Goal: Task Accomplishment & Management: Complete application form

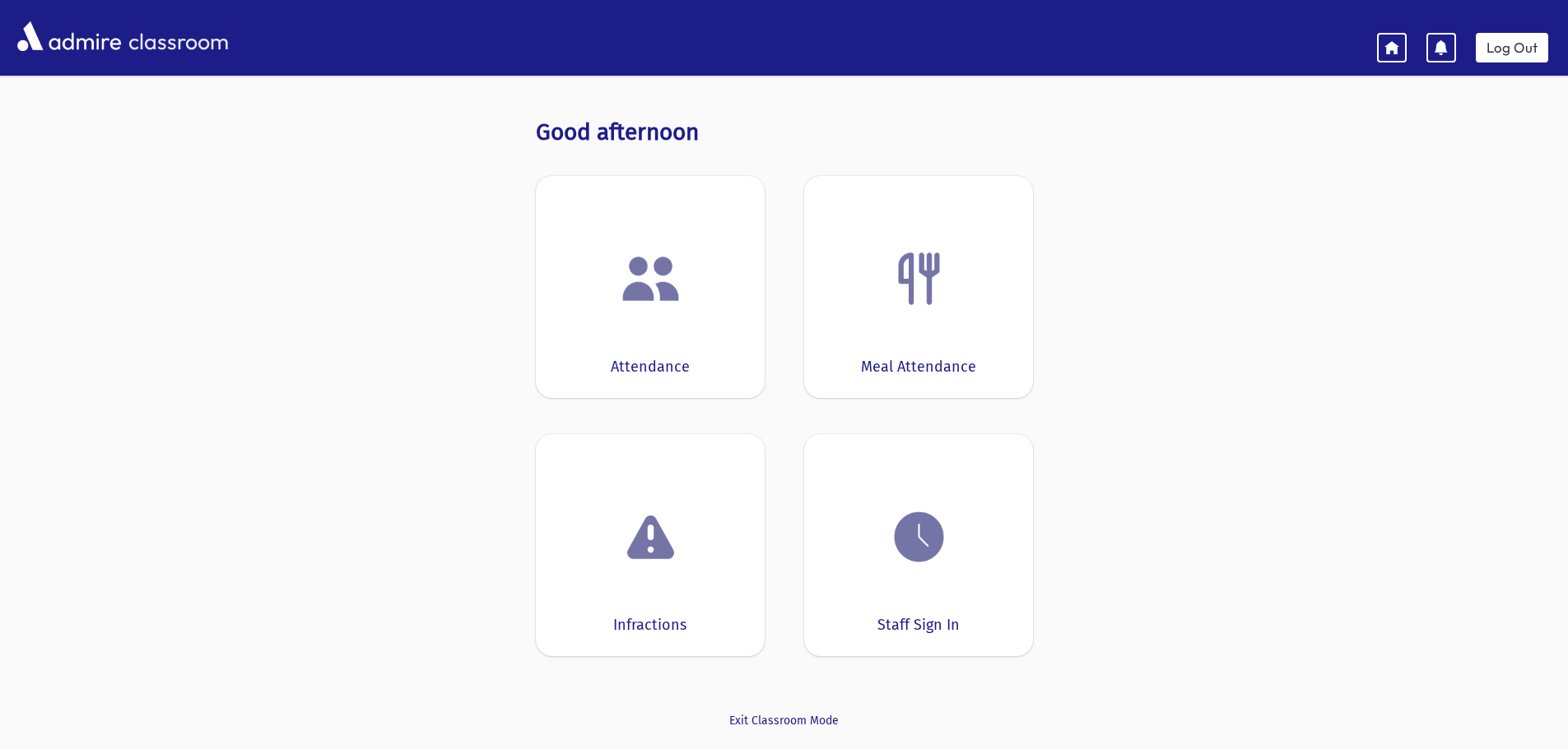
click at [640, 301] on img at bounding box center [651, 279] width 63 height 63
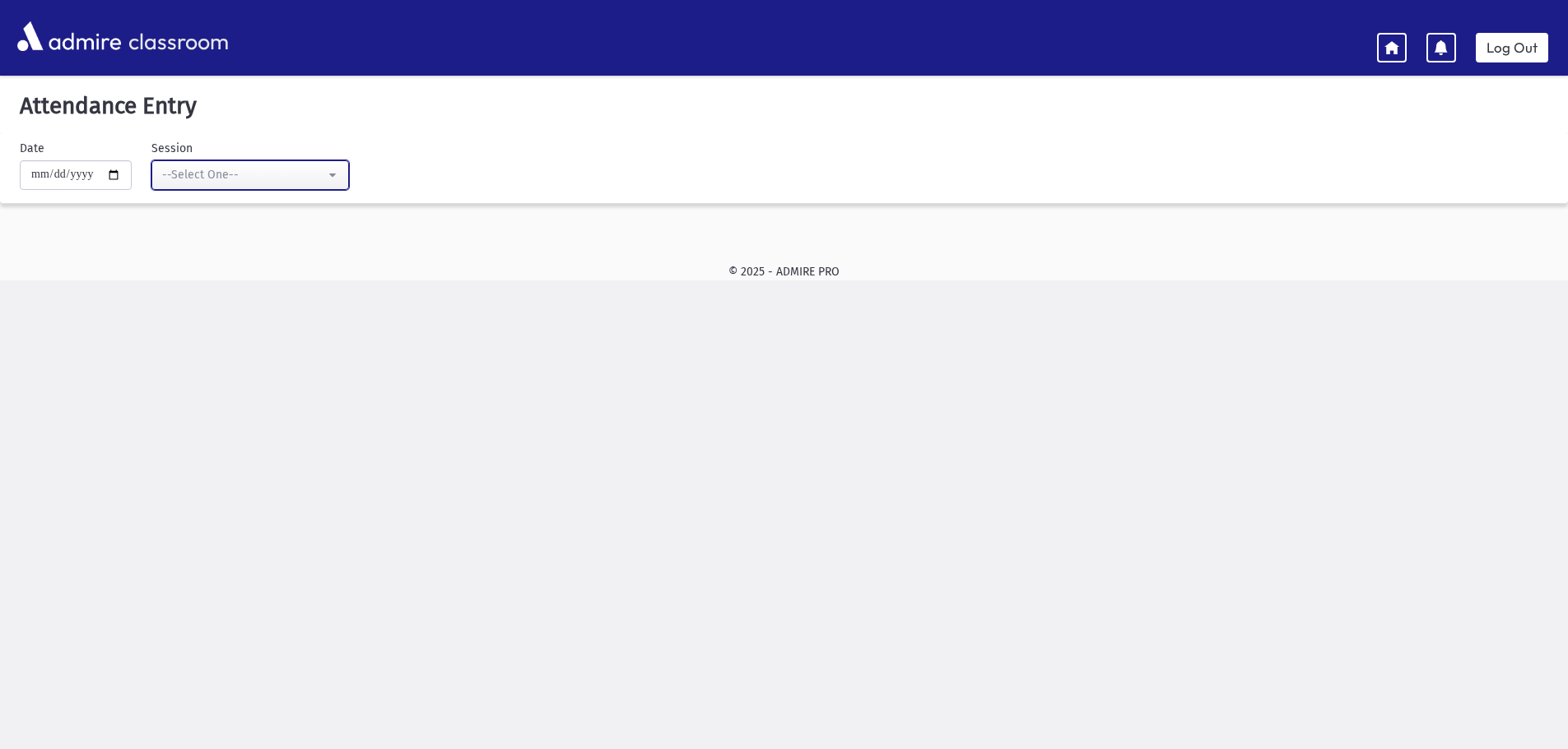
click at [338, 178] on button "--Select One--" at bounding box center [250, 175] width 197 height 30
click at [342, 178] on button "--Select One--" at bounding box center [250, 175] width 197 height 30
click at [516, 194] on div "**********" at bounding box center [775, 172] width 1568 height 64
click at [1388, 50] on icon at bounding box center [1392, 47] width 15 height 15
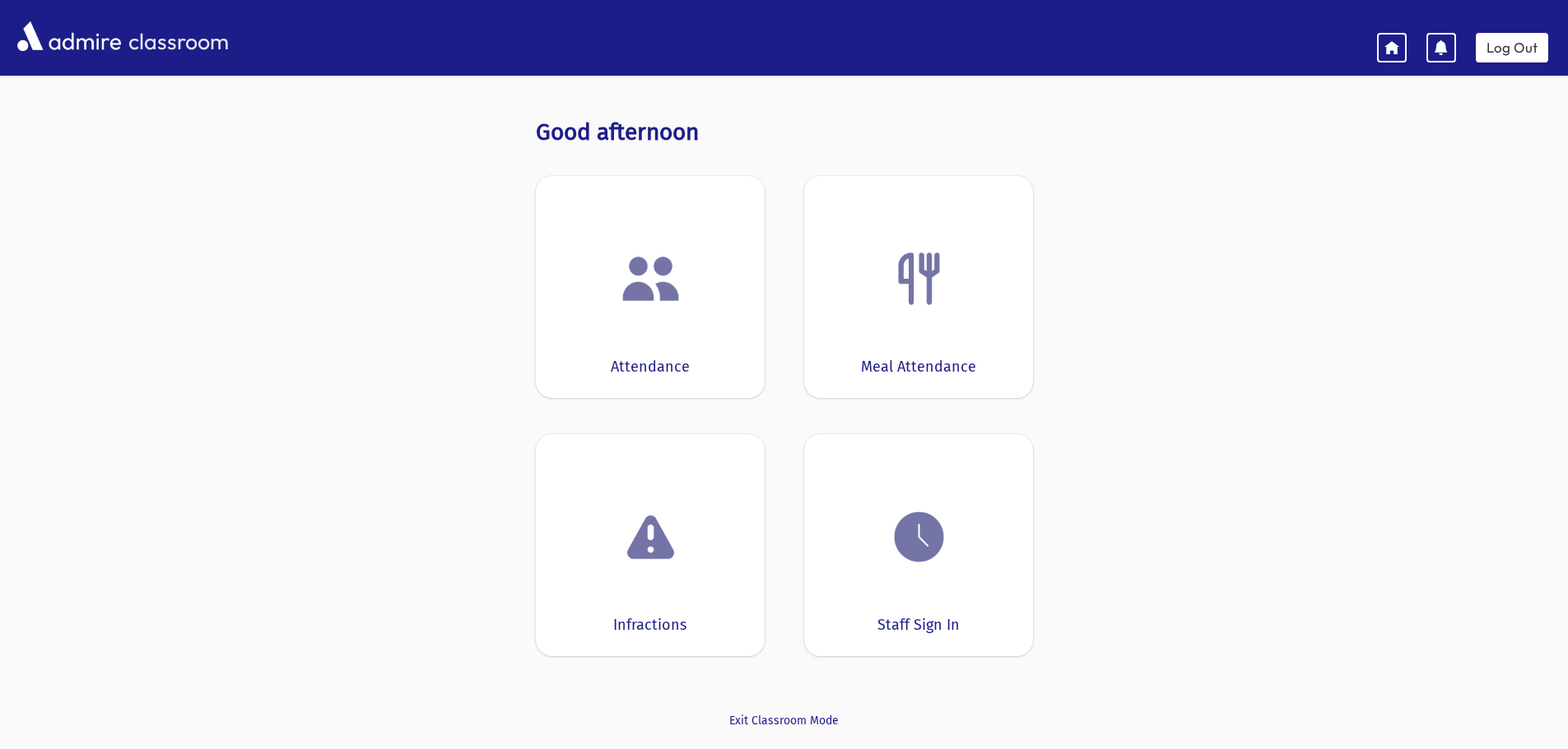
click at [913, 548] on img at bounding box center [919, 537] width 63 height 63
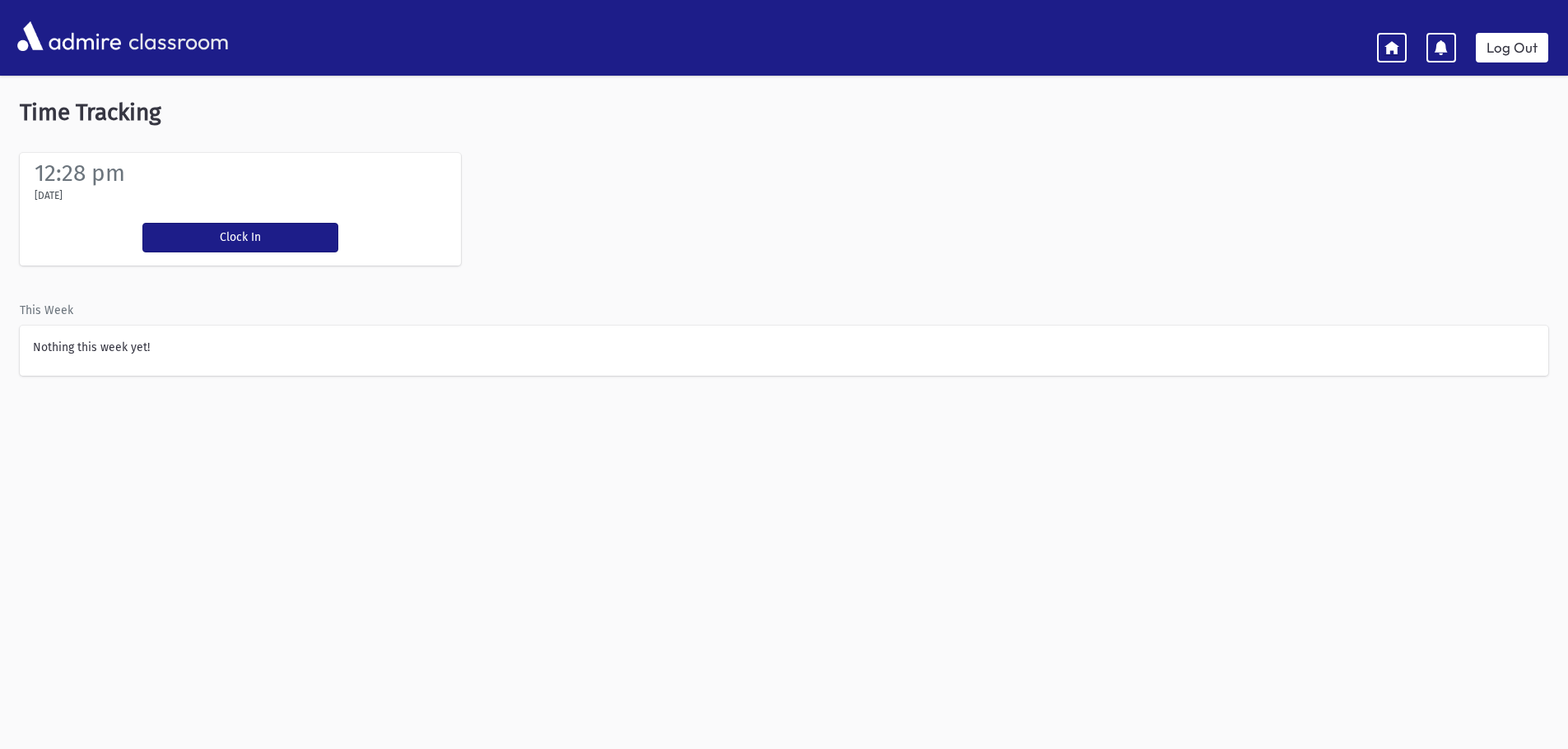
click at [1393, 44] on icon at bounding box center [1392, 47] width 15 height 15
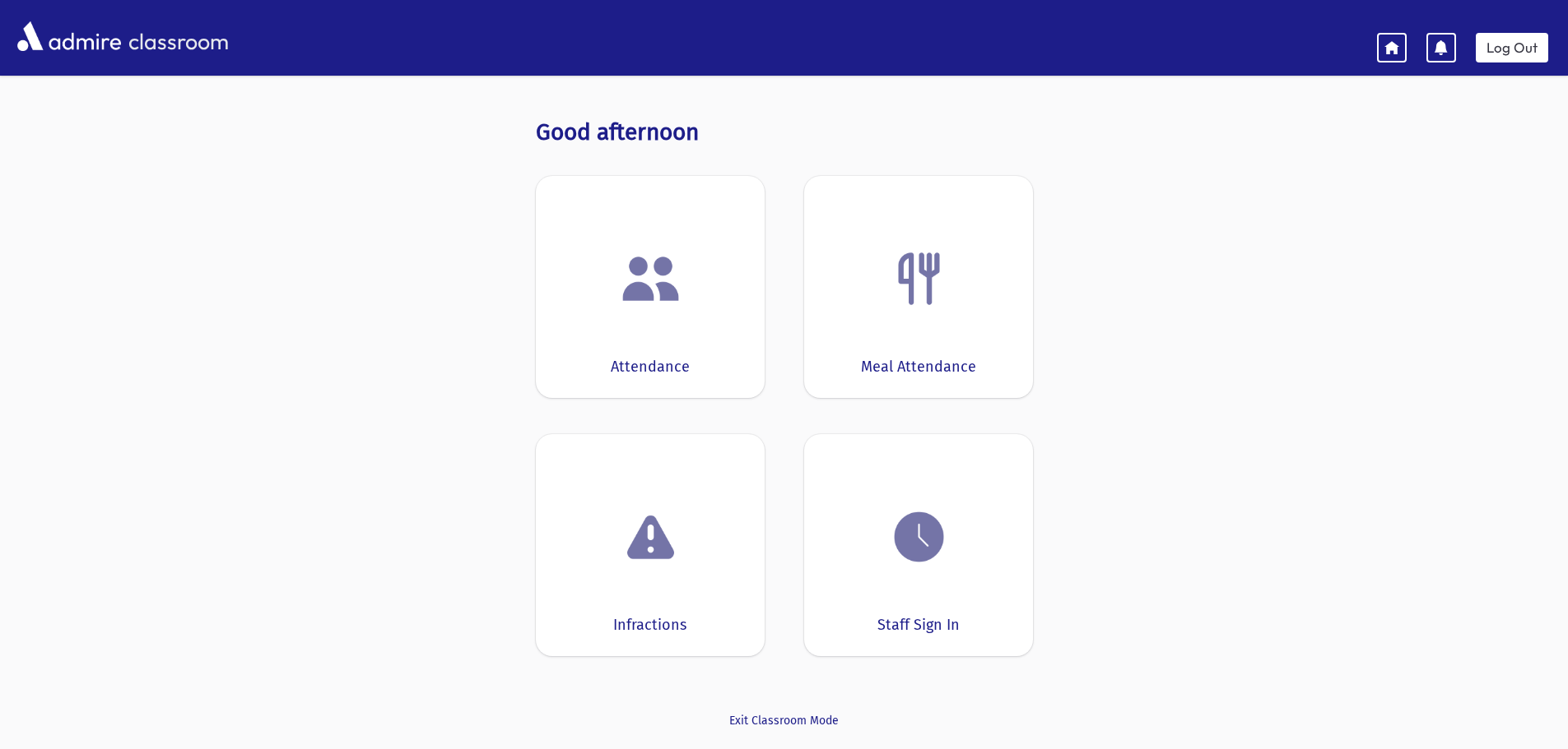
click at [683, 317] on div "Attendance" at bounding box center [650, 287] width 229 height 222
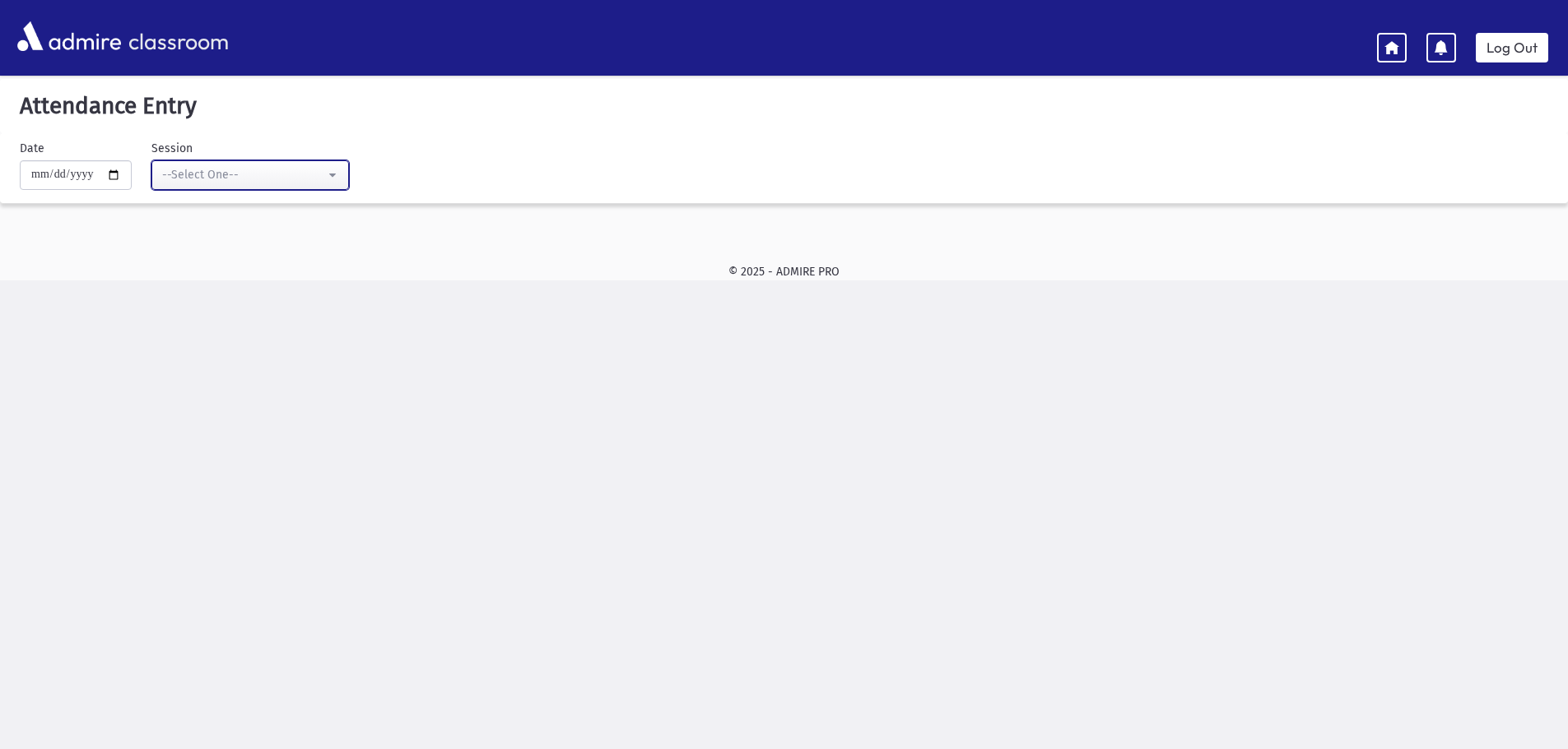
click at [278, 170] on div "--Select One--" at bounding box center [244, 174] width 163 height 18
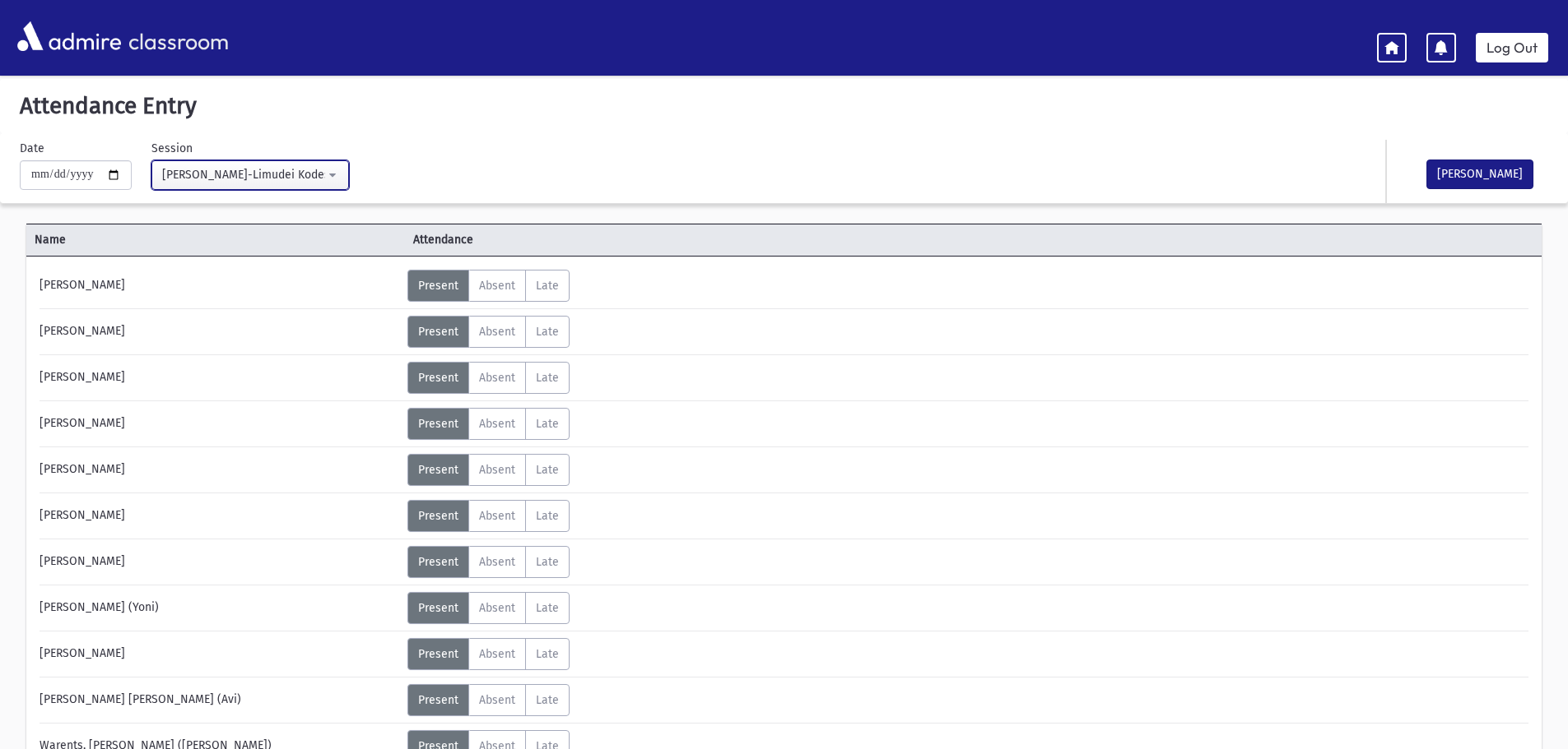
click at [344, 182] on button "Morah Yocheved-Limudei Kodesh(9:00AM-1:00PM)" at bounding box center [250, 175] width 197 height 30
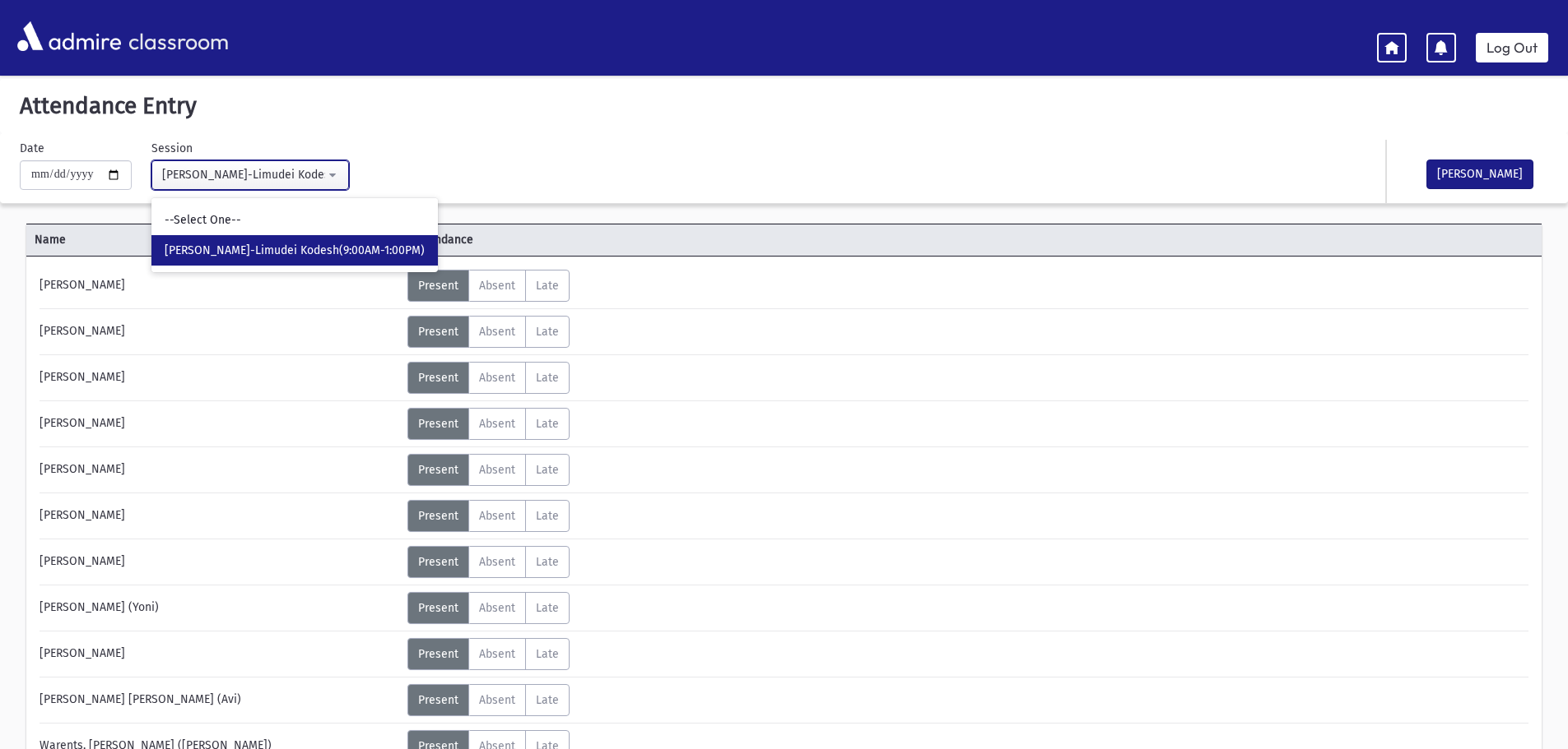
click at [344, 182] on button "Morah Yocheved-Limudei Kodesh(9:00AM-1:00PM)" at bounding box center [250, 175] width 197 height 30
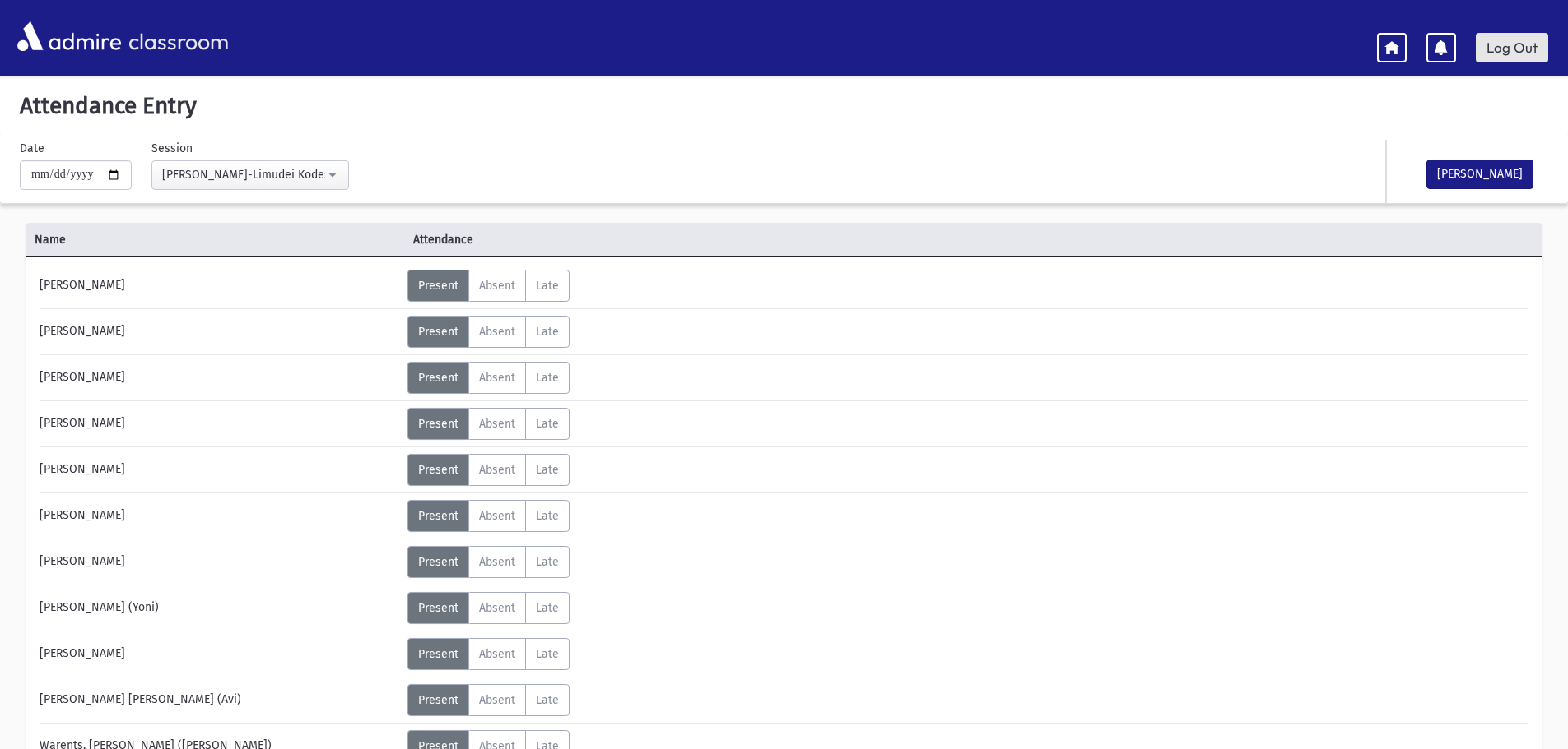
click at [1515, 53] on link "Log Out" at bounding box center [1512, 48] width 72 height 30
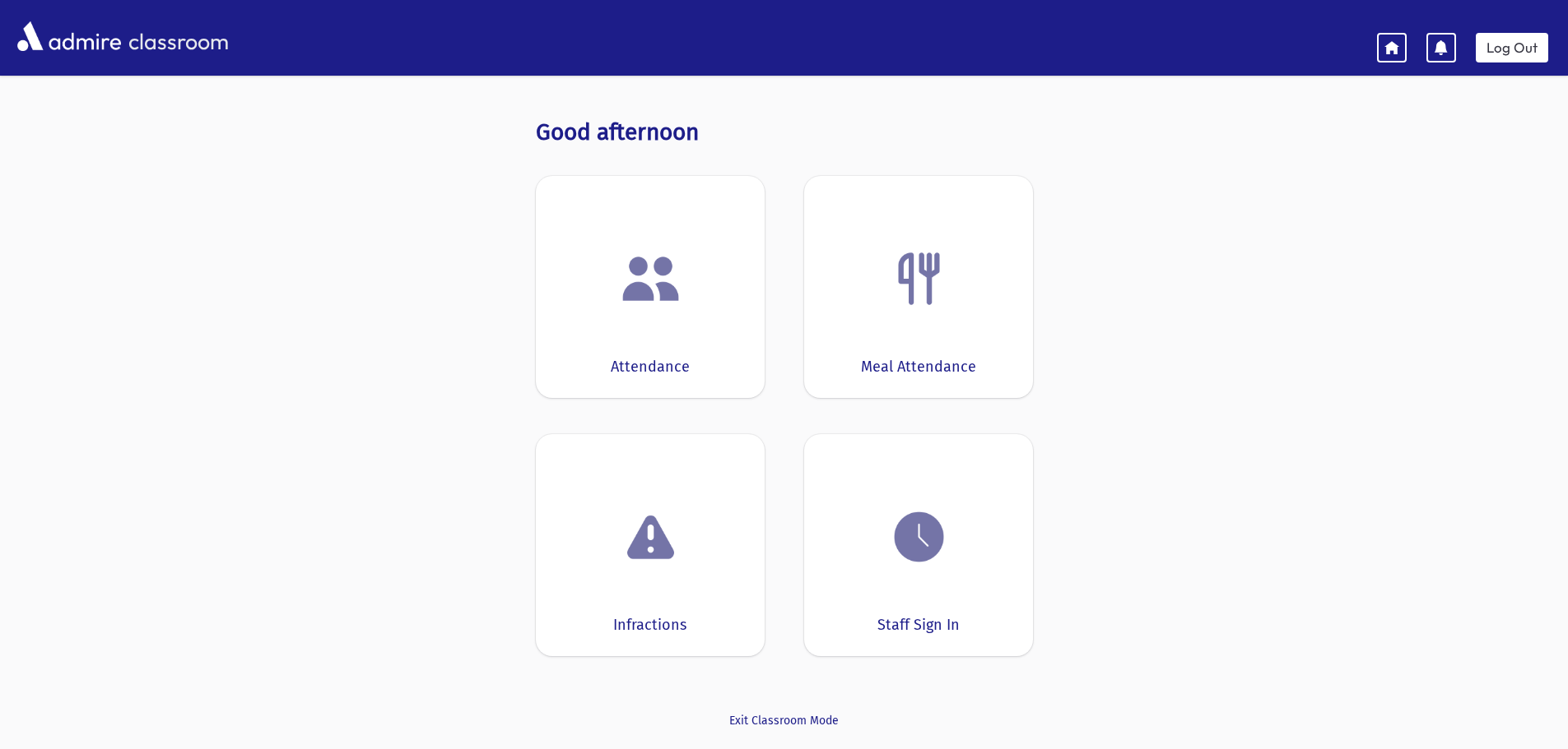
click at [641, 283] on img at bounding box center [651, 279] width 63 height 63
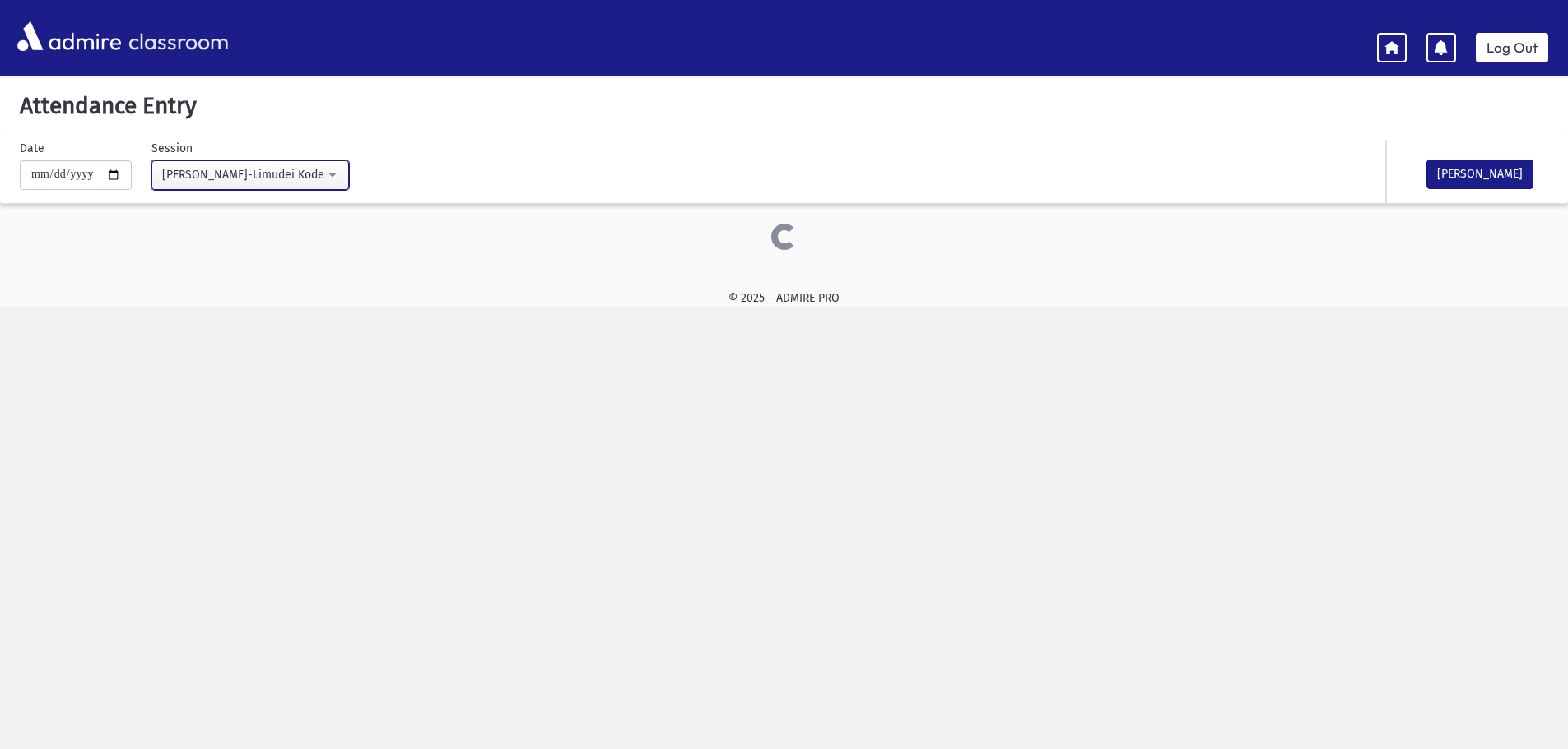
click at [341, 178] on button "Morah Leah-Limudei Kodesh(9:00AM-1:00PM)" at bounding box center [250, 175] width 197 height 30
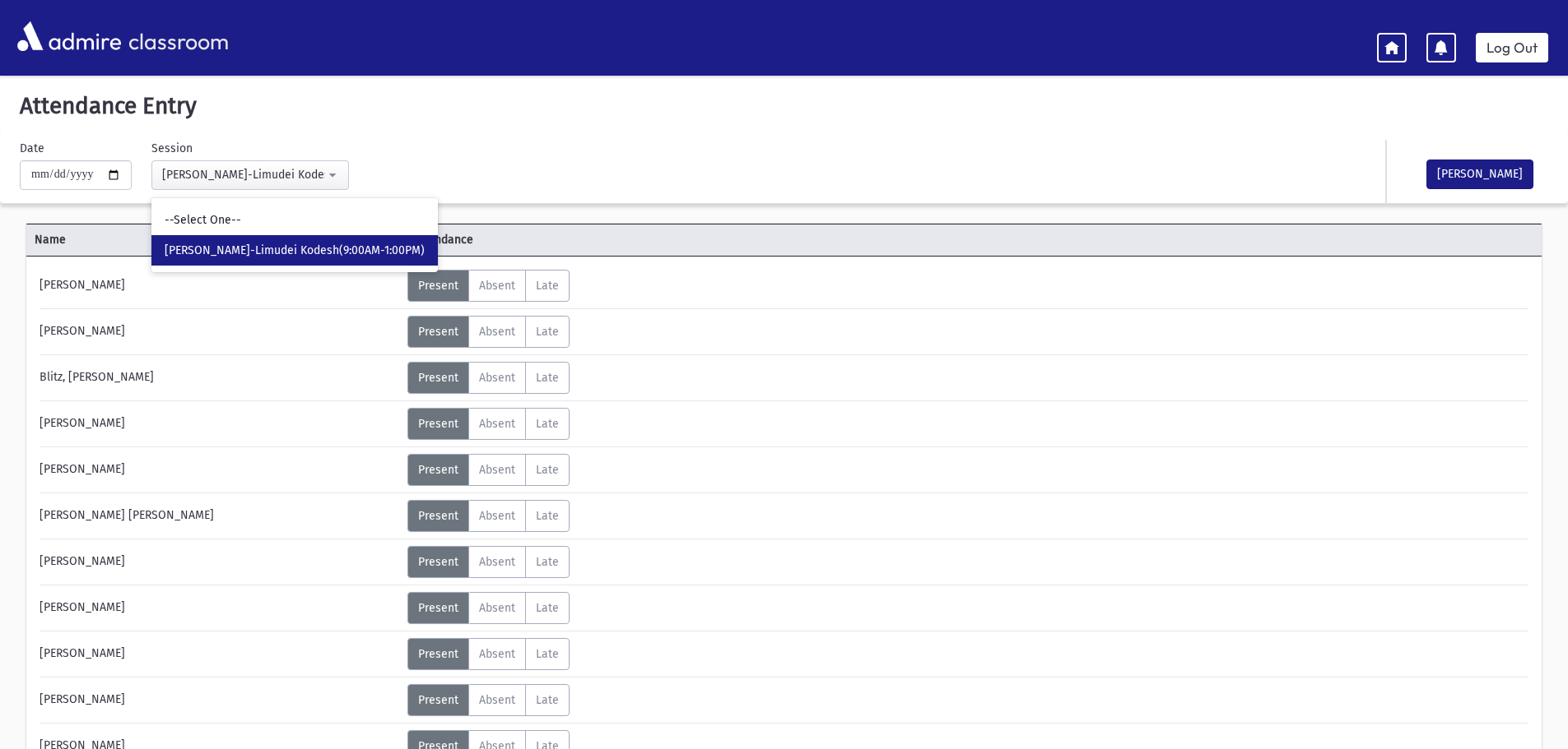
click at [469, 163] on div "**********" at bounding box center [527, 165] width 1032 height 50
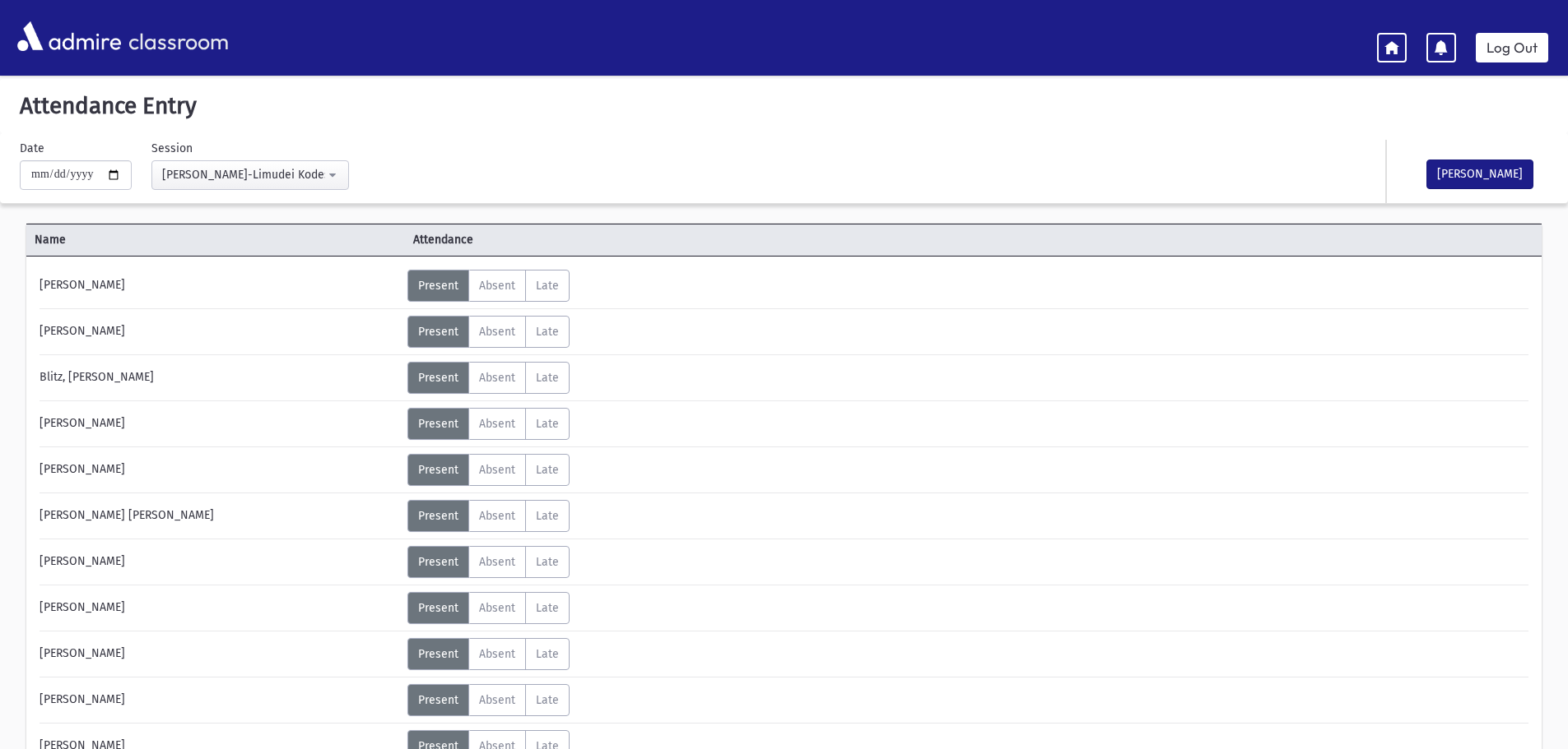
click at [569, 137] on div "**********" at bounding box center [784, 168] width 1568 height 71
click at [1513, 46] on link "Log Out" at bounding box center [1512, 48] width 72 height 30
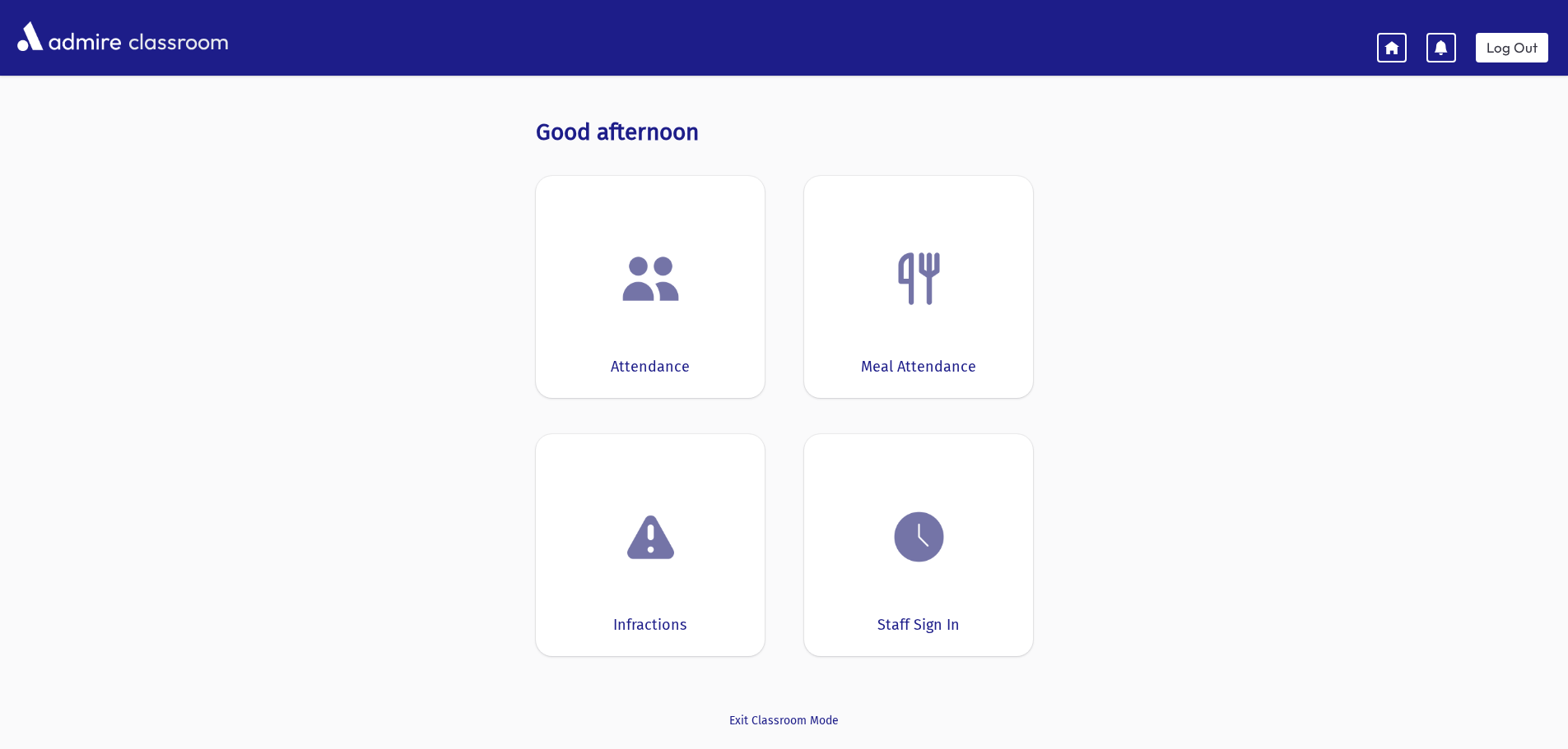
click at [642, 282] on img at bounding box center [651, 279] width 63 height 63
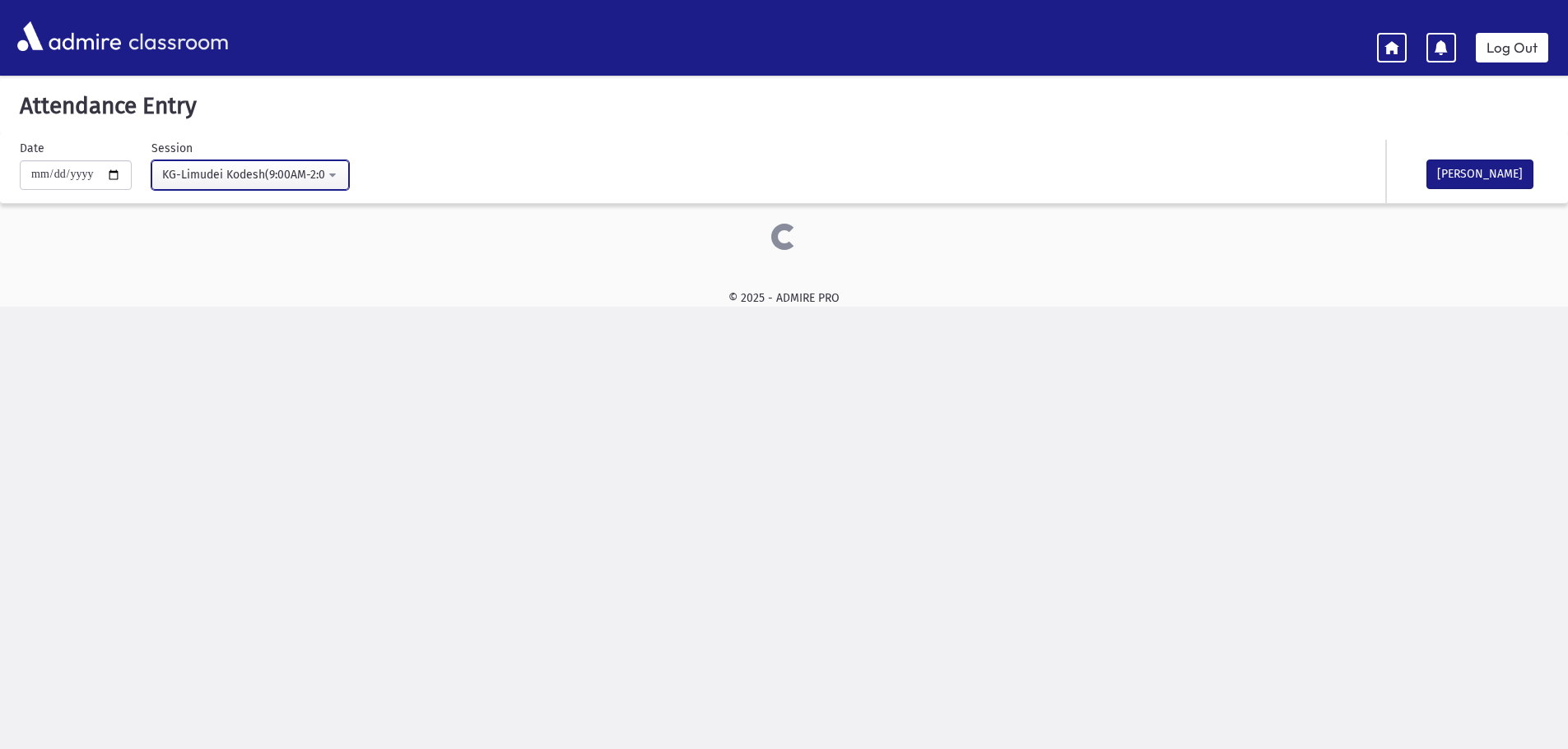
click at [293, 177] on div "KG-Limudei Kodesh(9:00AM-2:00PM)" at bounding box center [244, 174] width 163 height 18
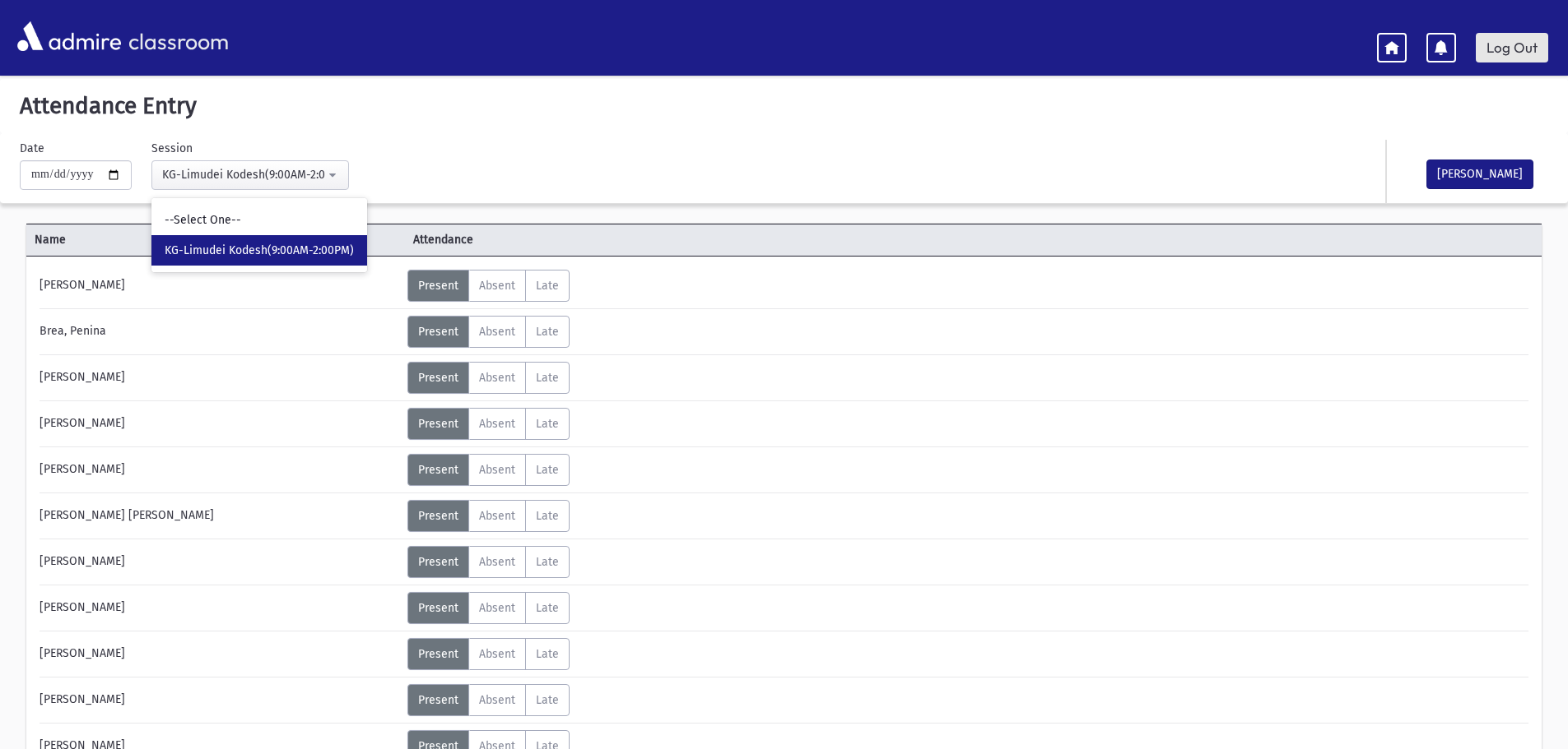
click at [1505, 48] on link "Log Out" at bounding box center [1512, 48] width 72 height 30
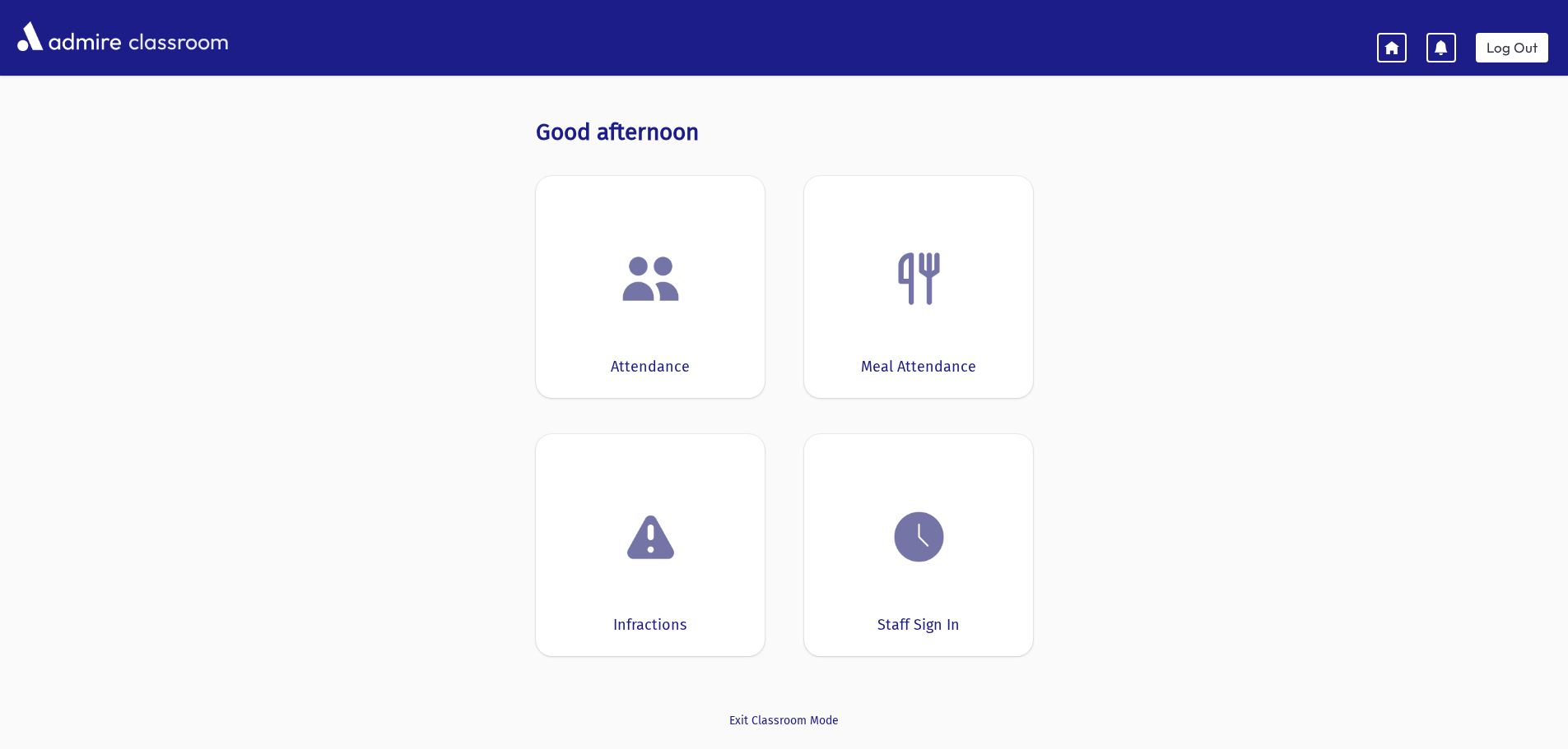
click at [719, 297] on div at bounding box center [650, 279] width 178 height 63
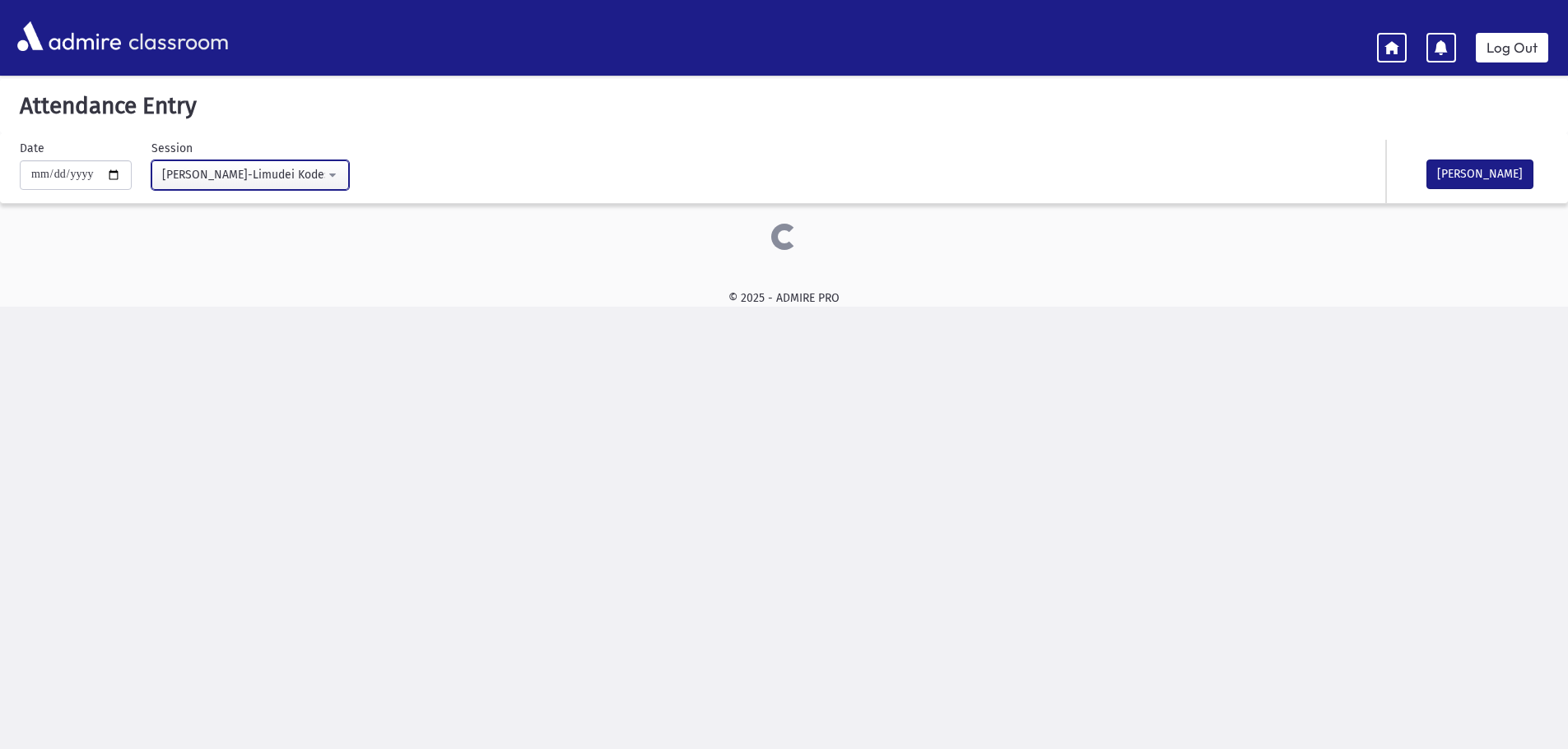
click at [333, 174] on button "[PERSON_NAME]-Limudei Kodesh(9:00AM-1:00PM)" at bounding box center [250, 175] width 197 height 30
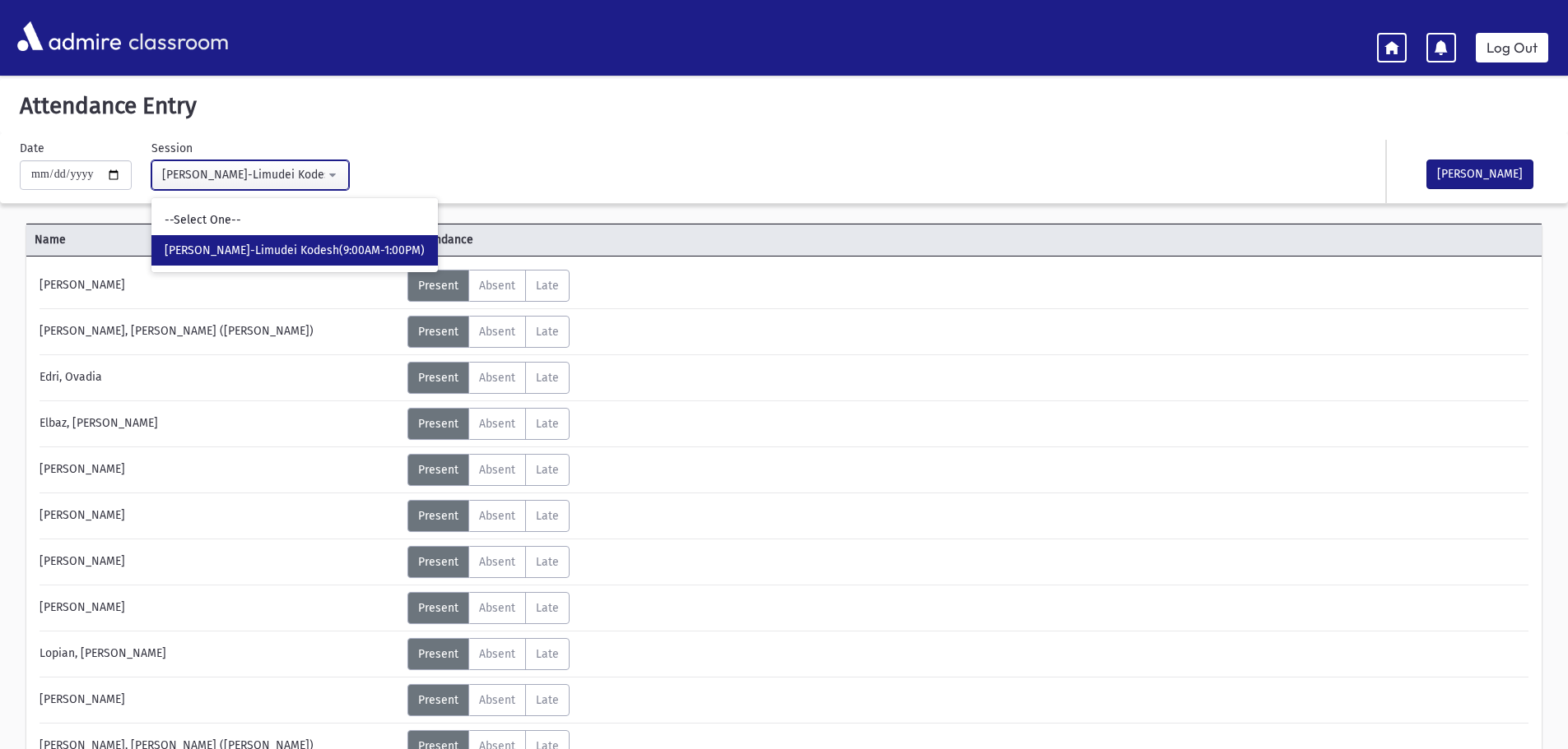
click at [333, 174] on button "[PERSON_NAME]-Limudei Kodesh(9:00AM-1:00PM)" at bounding box center [250, 175] width 197 height 30
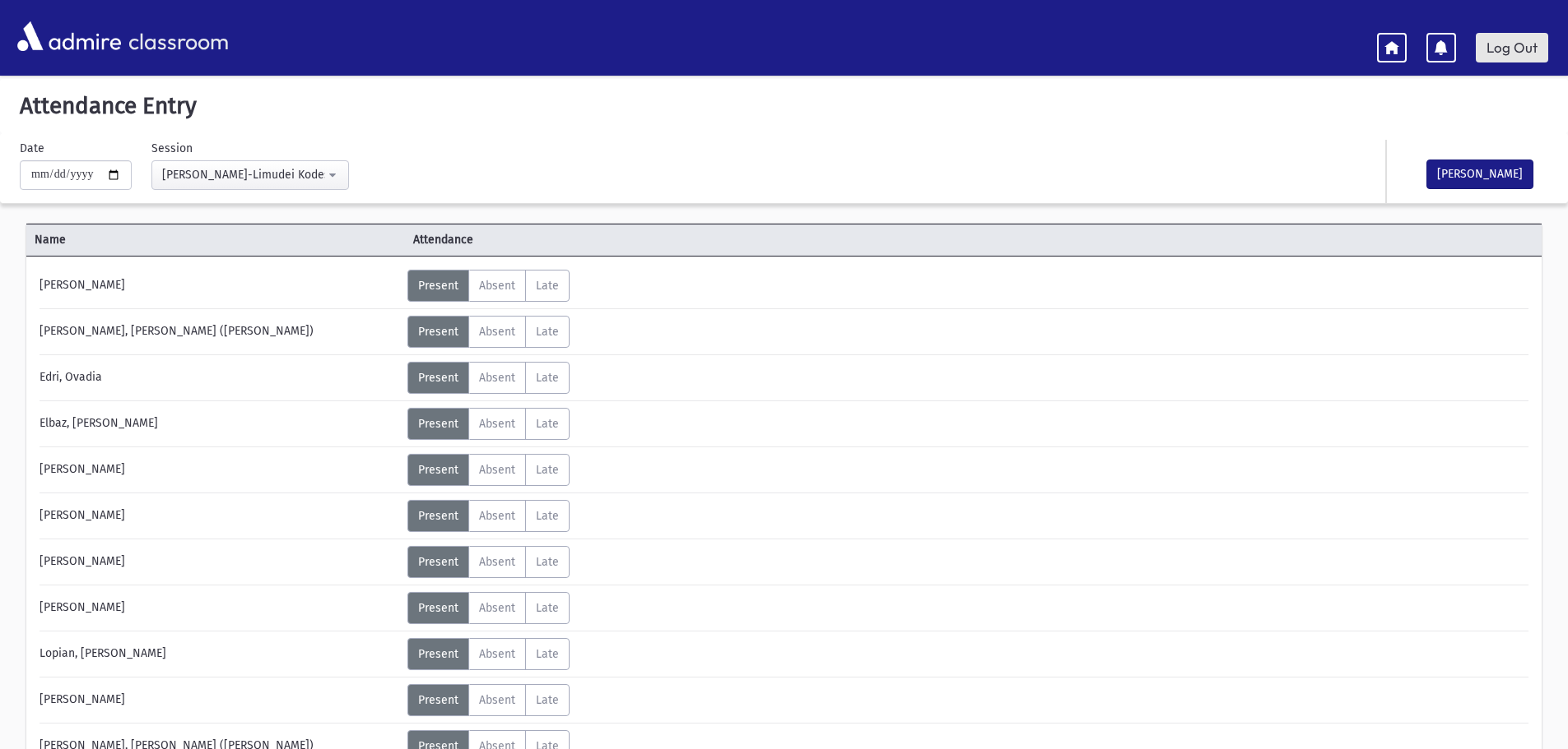
click at [1523, 44] on link "Log Out" at bounding box center [1512, 48] width 72 height 30
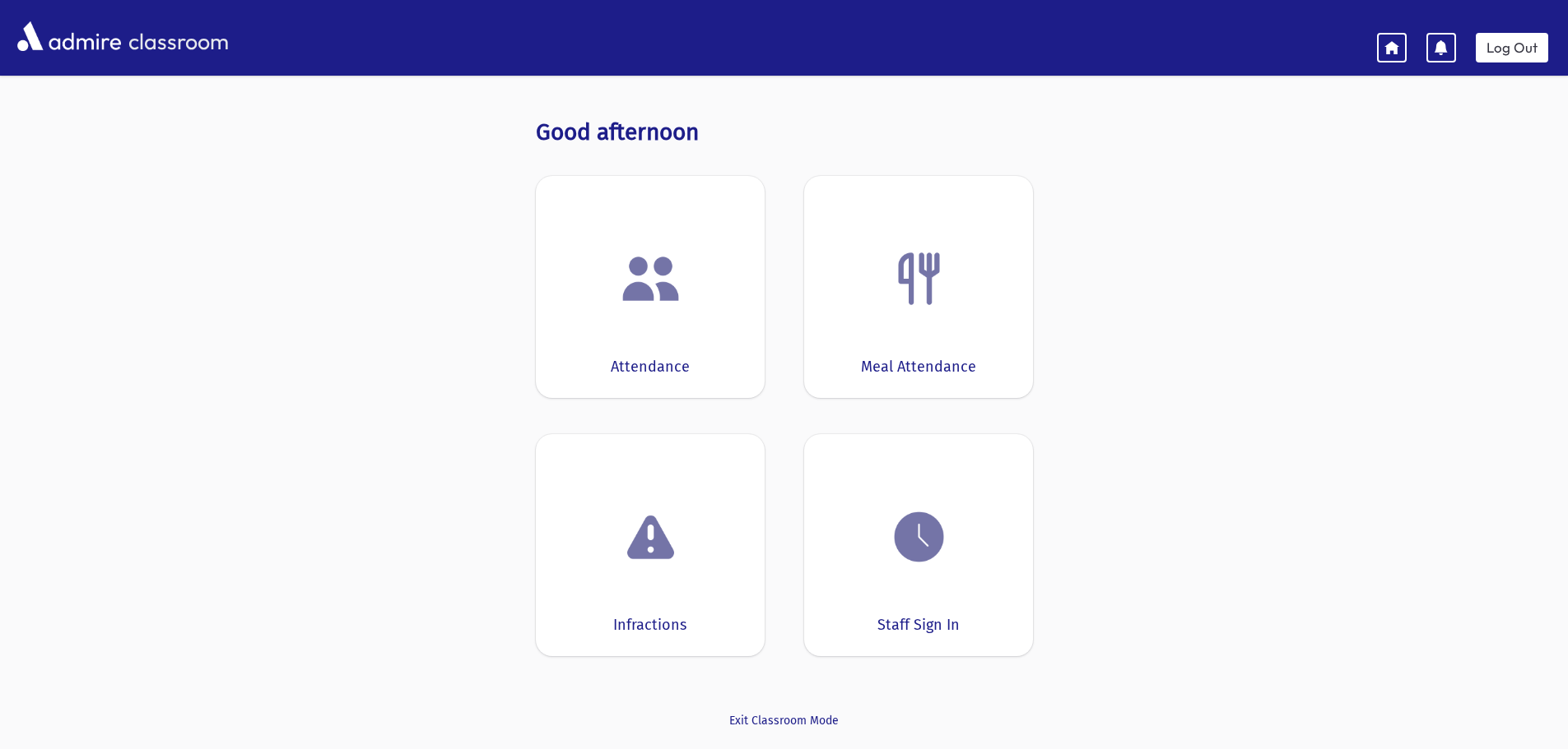
click at [633, 300] on img at bounding box center [651, 279] width 63 height 63
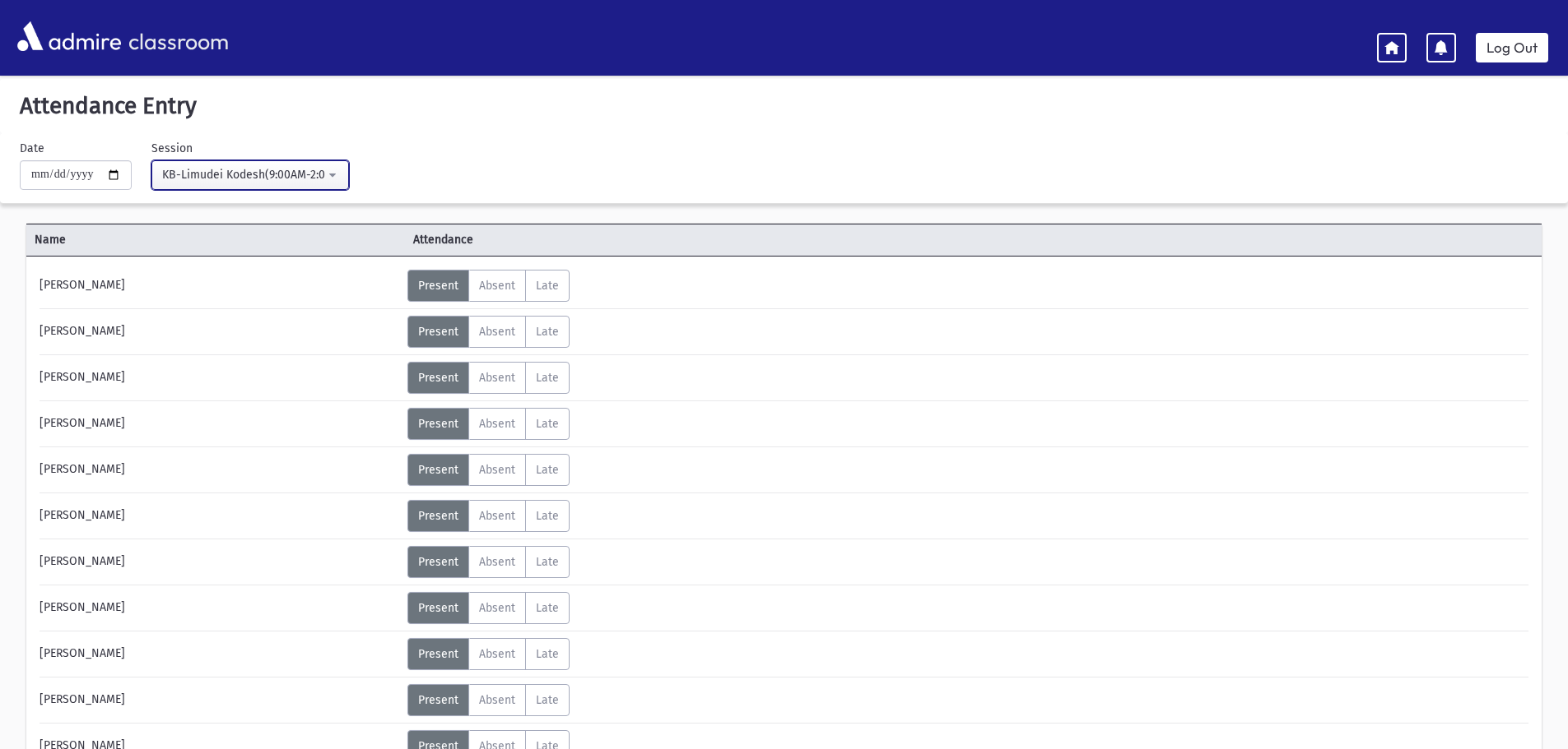
click at [340, 171] on button "KB-Limudei Kodesh(9:00AM-2:00PM)" at bounding box center [250, 175] width 197 height 30
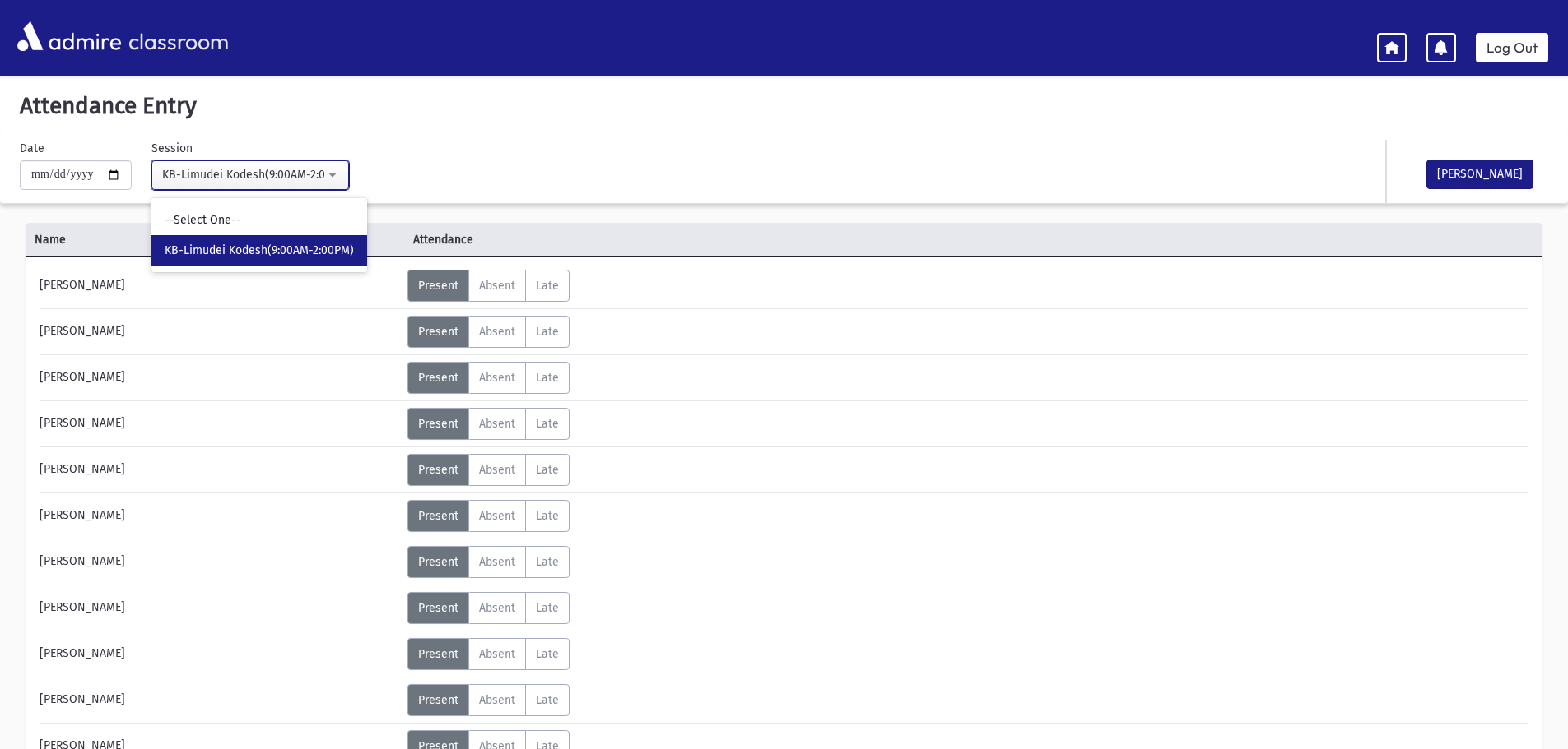
click at [340, 171] on button "KB-Limudei Kodesh(9:00AM-2:00PM)" at bounding box center [250, 175] width 197 height 30
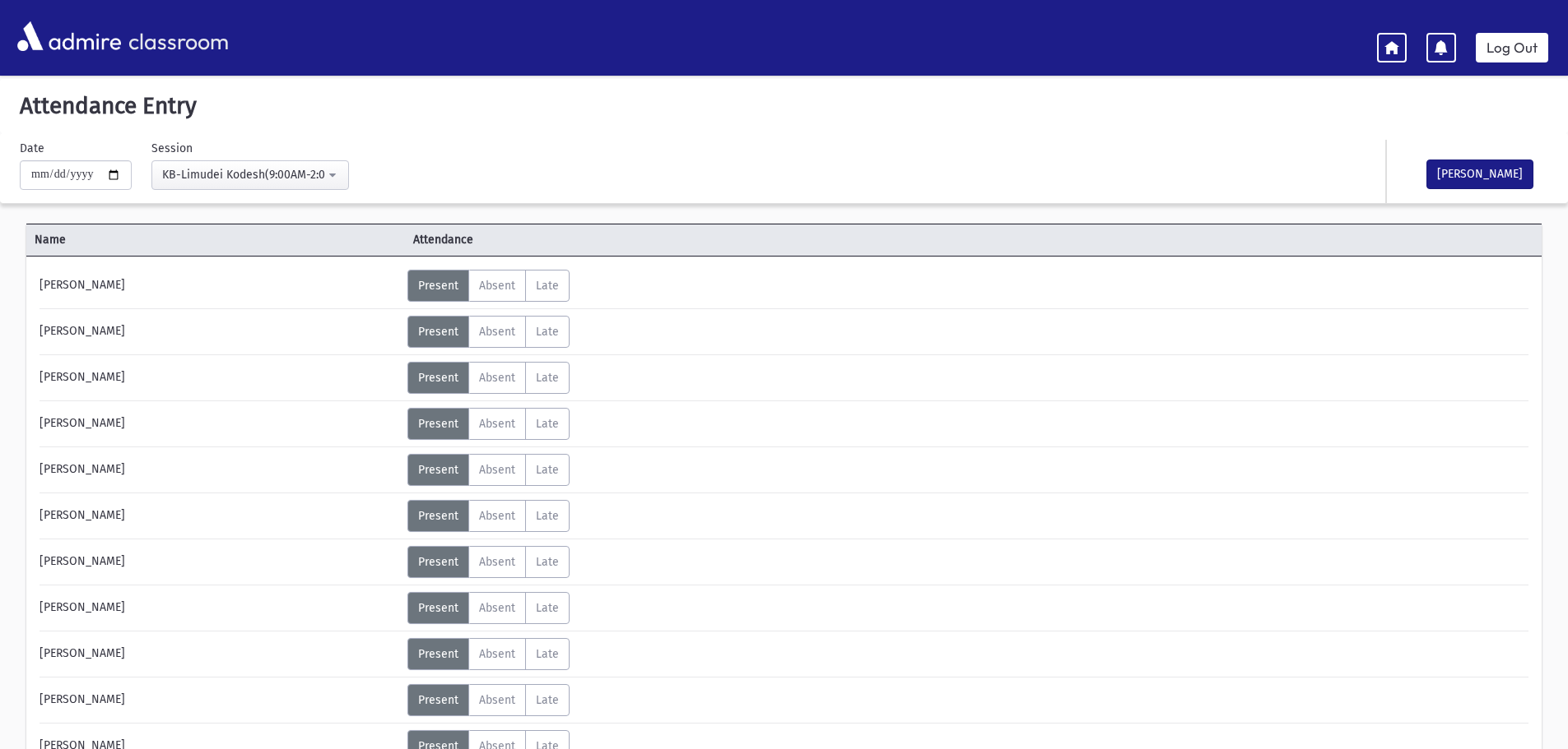
click at [496, 161] on div "**********" at bounding box center [527, 165] width 1032 height 50
click at [344, 182] on button "KB-Limudei Kodesh(9:00AM-2:00PM)" at bounding box center [250, 175] width 197 height 30
click at [480, 140] on div "**********" at bounding box center [527, 165] width 1032 height 50
click at [1371, 44] on div "classroom Log Out" at bounding box center [784, 38] width 1568 height 46
click at [1383, 47] on link at bounding box center [1392, 48] width 30 height 30
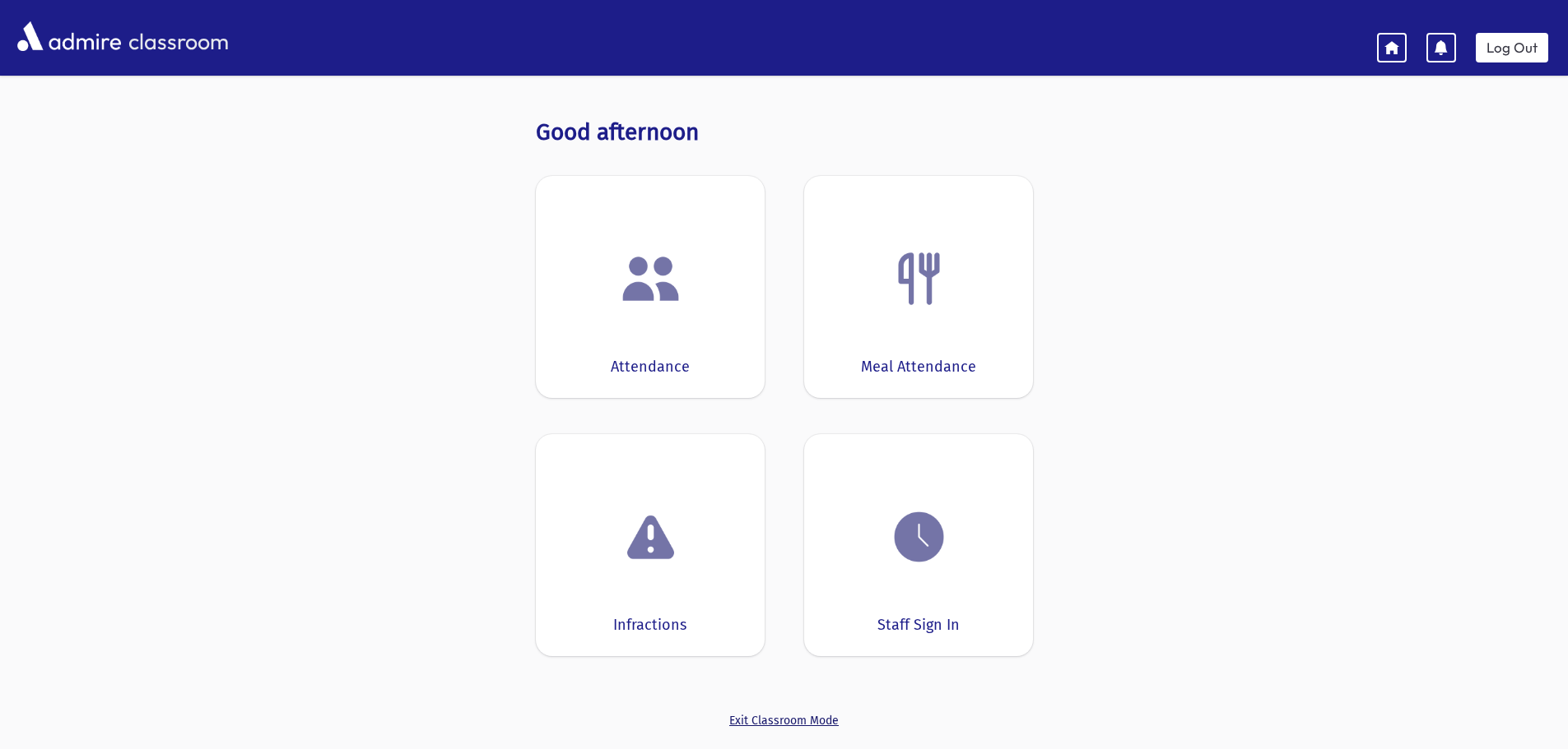
click at [754, 715] on link "Exit Classroom Mode" at bounding box center [784, 720] width 497 height 18
